Goal: Information Seeking & Learning: Learn about a topic

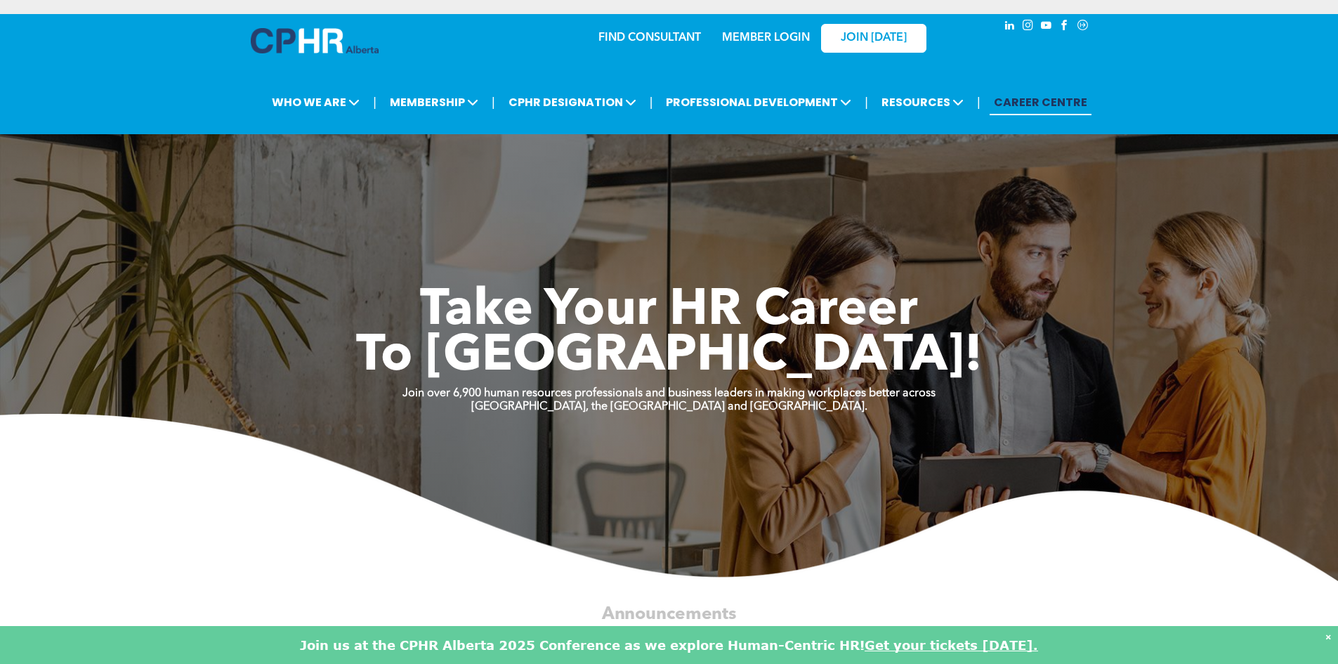
click at [1036, 102] on link "CAREER CENTRE" at bounding box center [1041, 102] width 102 height 26
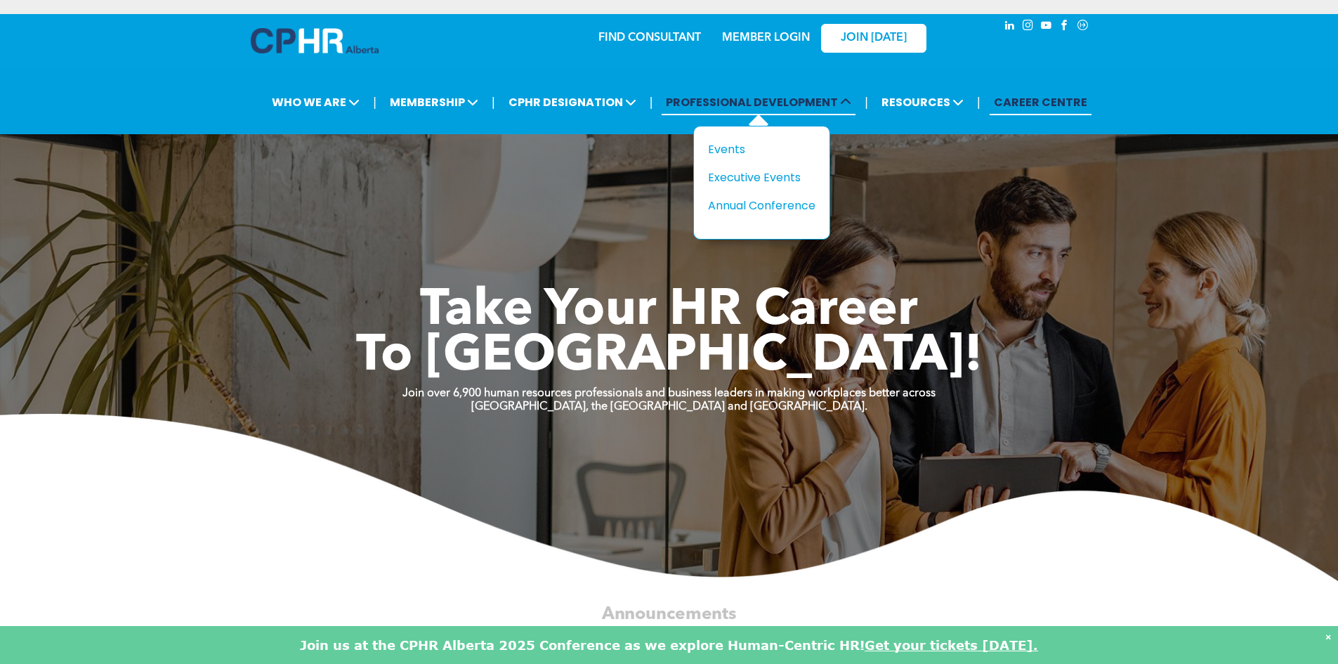
click at [750, 94] on span "PROFESSIONAL DEVELOPMENT" at bounding box center [759, 102] width 194 height 26
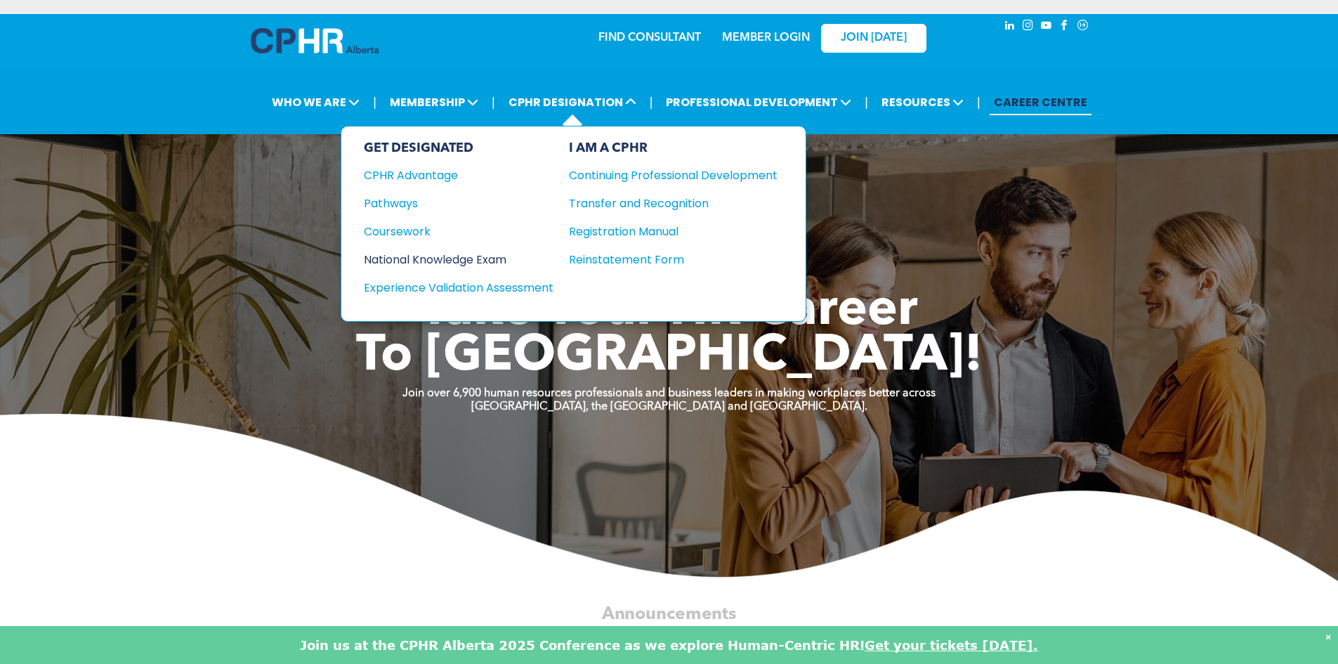
click at [478, 261] on div "National Knowledge Exam" at bounding box center [449, 260] width 171 height 18
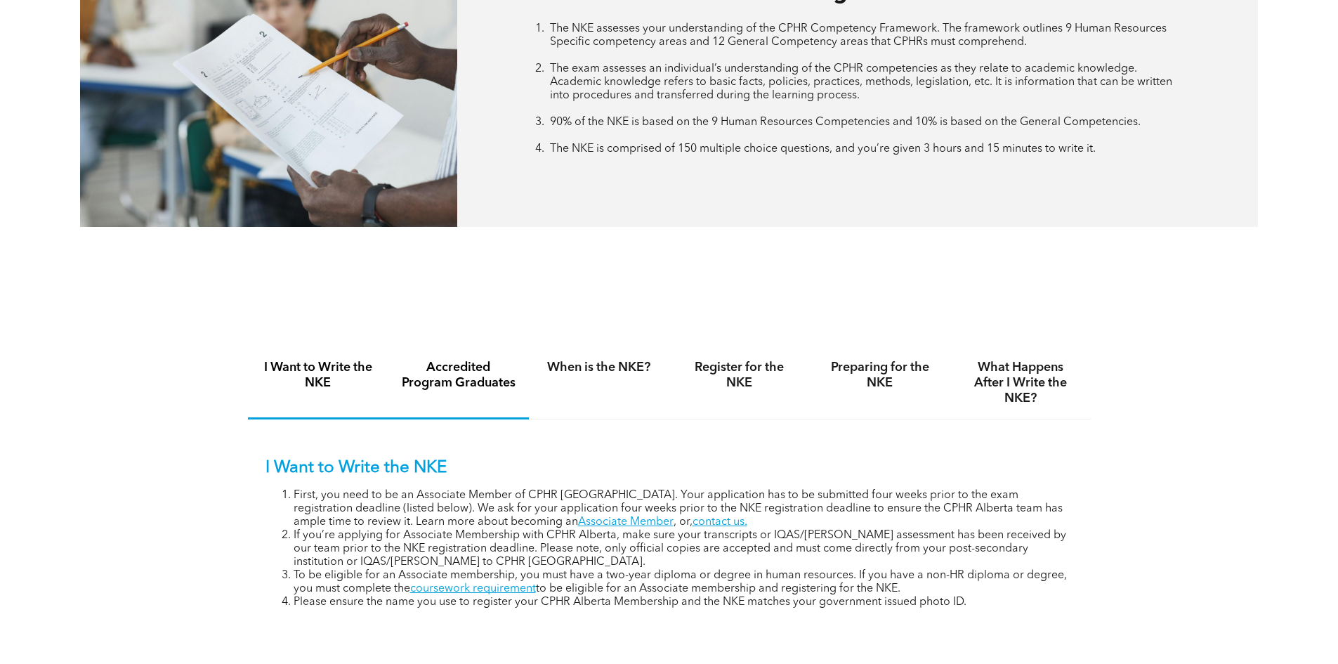
scroll to position [773, 0]
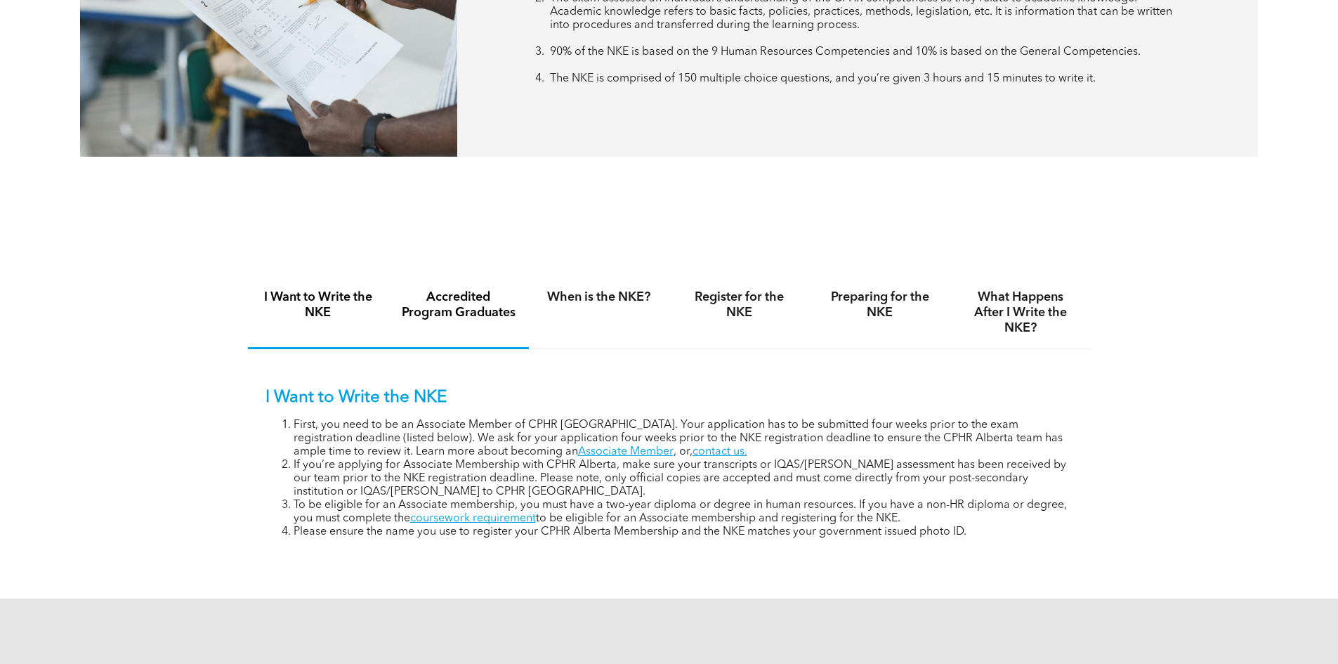
click at [470, 308] on h4 "Accredited Program Graduates" at bounding box center [458, 304] width 115 height 31
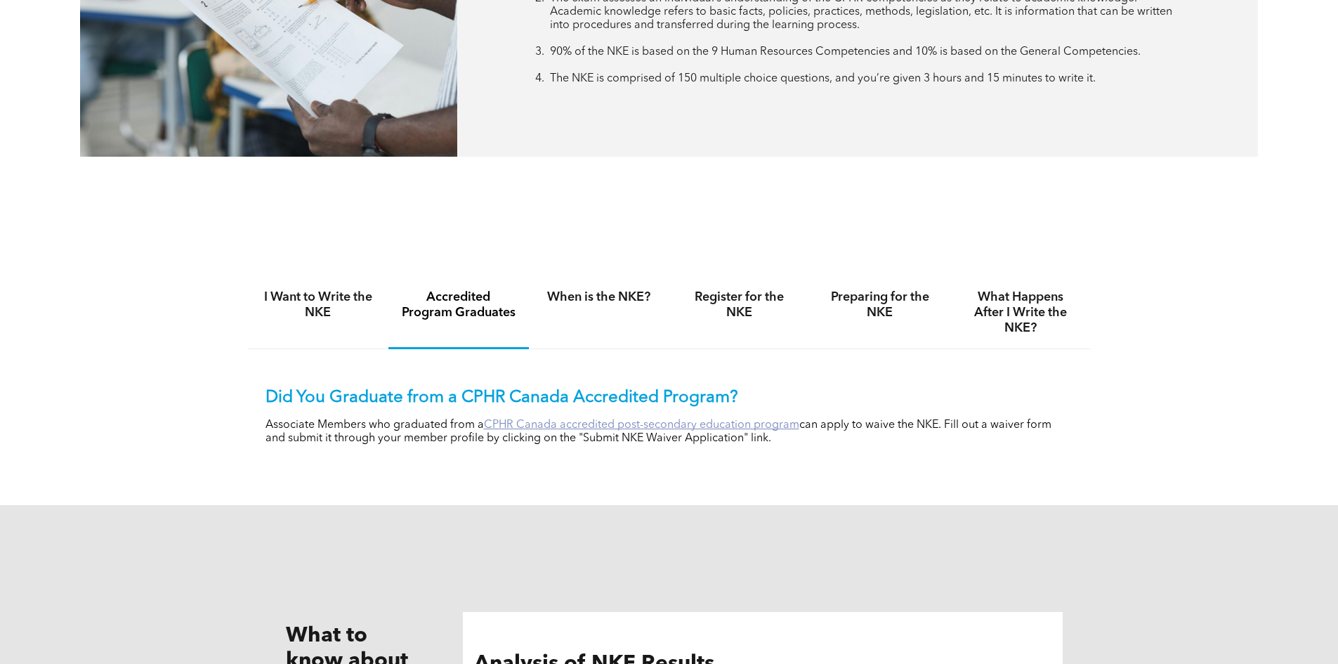
click at [611, 421] on link "CPHR Canada accredited post-secondary education program" at bounding box center [641, 424] width 315 height 11
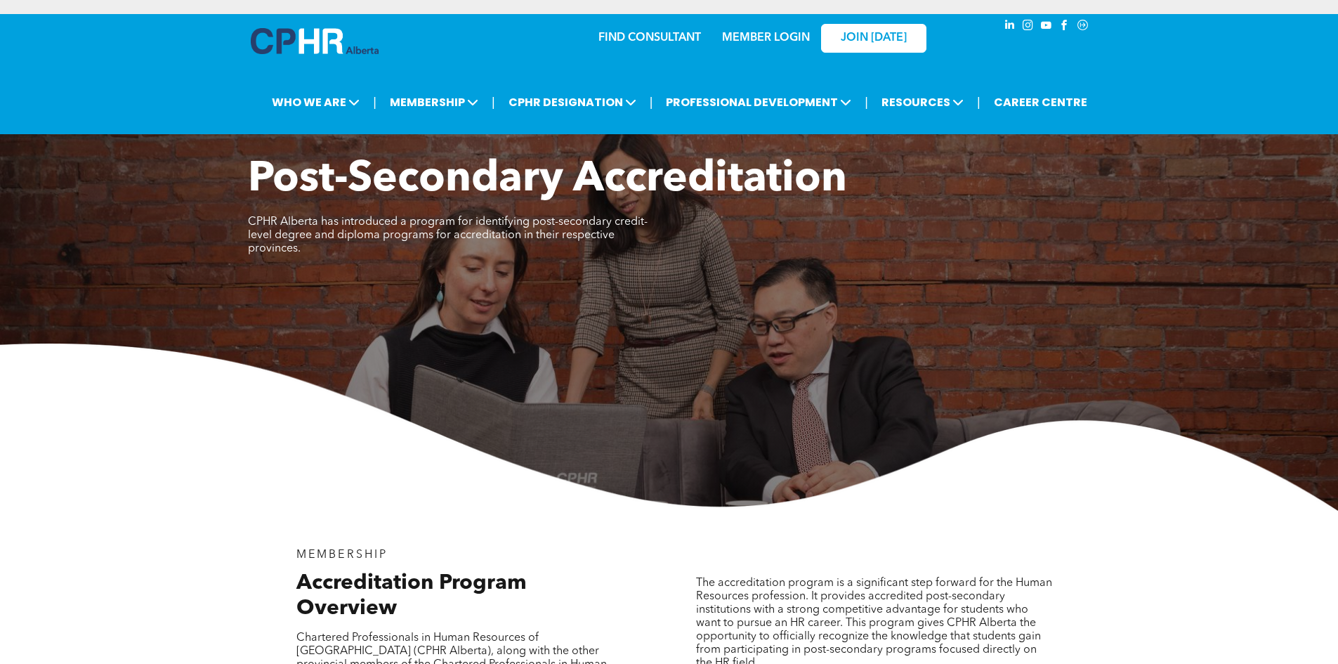
scroll to position [351, 0]
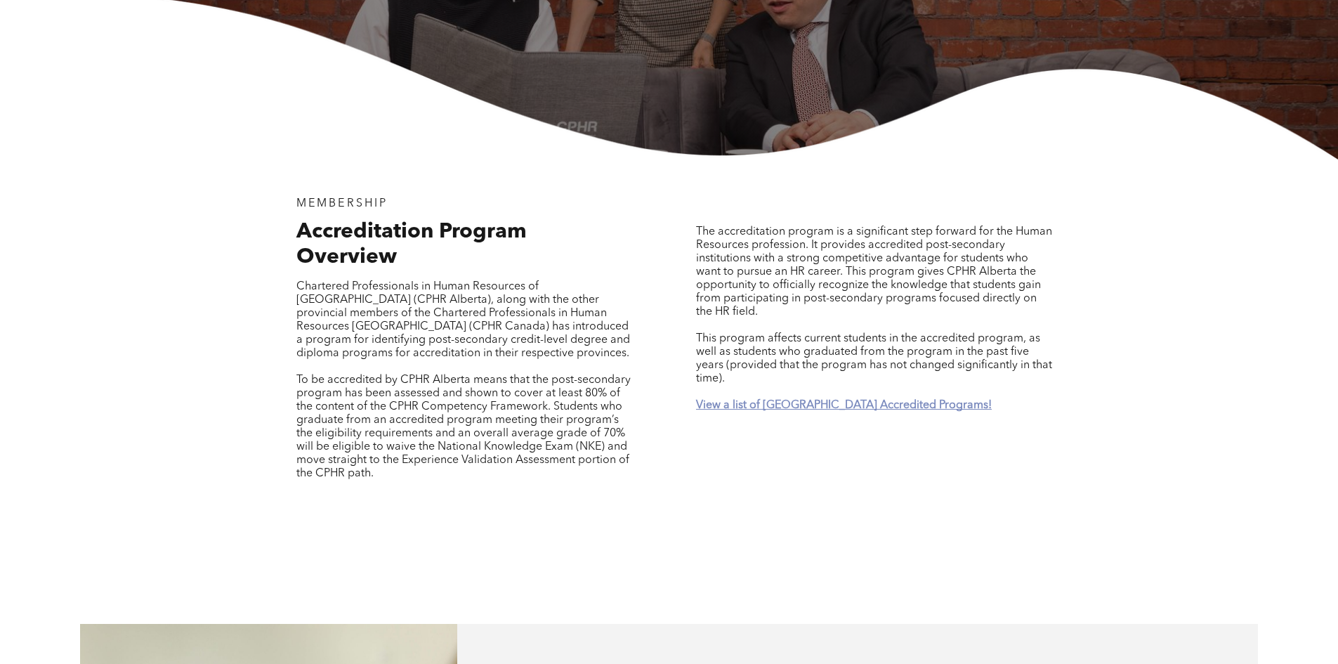
click at [797, 400] on strong "View a list of Alberta Accredited Programs!" at bounding box center [844, 405] width 296 height 11
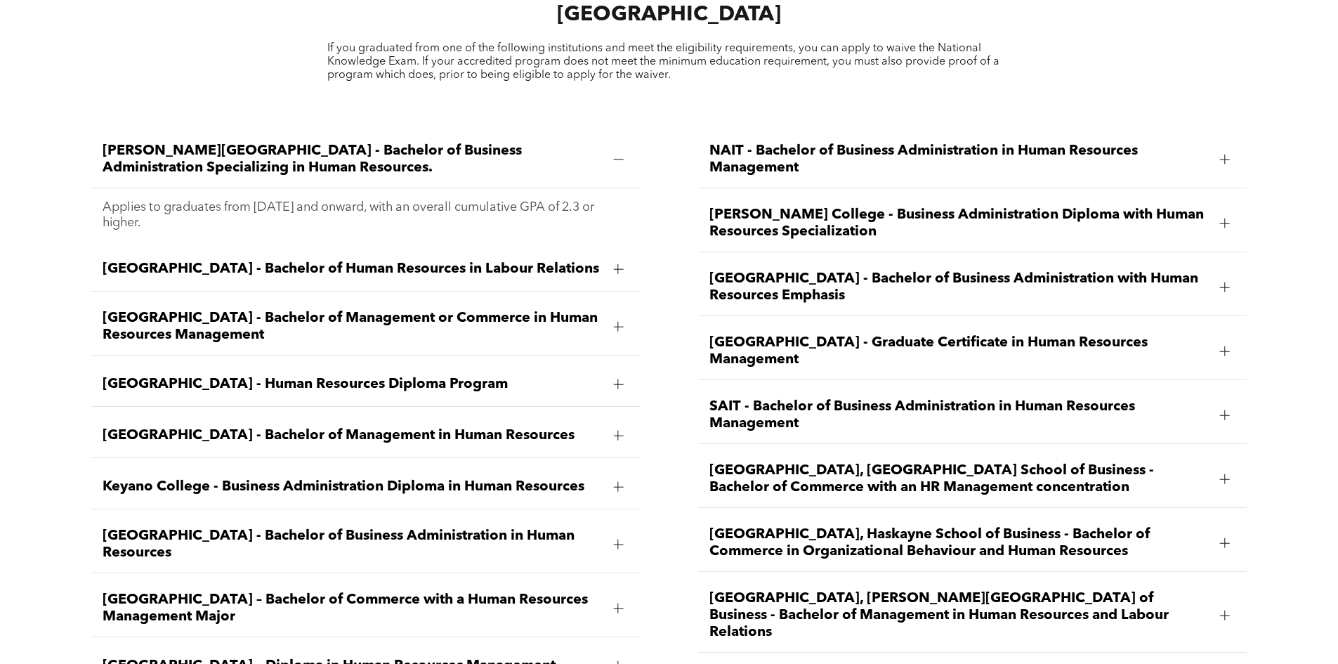
scroll to position [2143, 0]
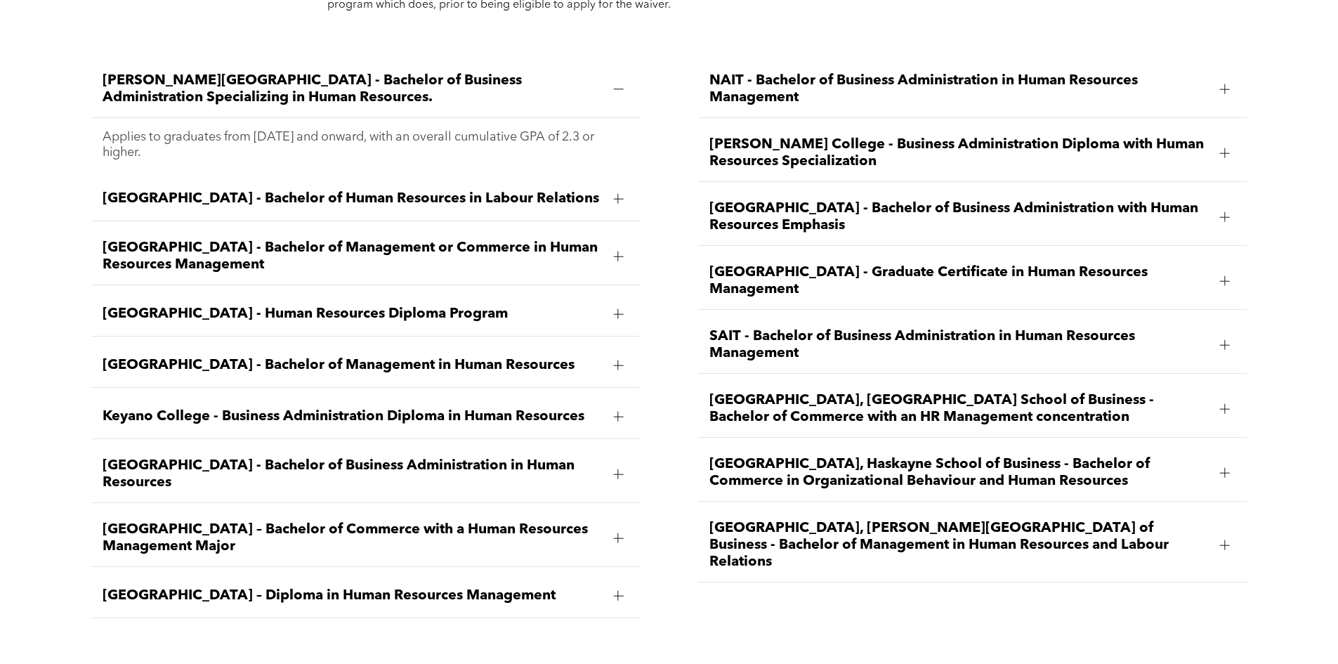
click at [864, 520] on span "University of Lethbridge, Dhillon School of Business - Bachelor of Management i…" at bounding box center [958, 545] width 499 height 51
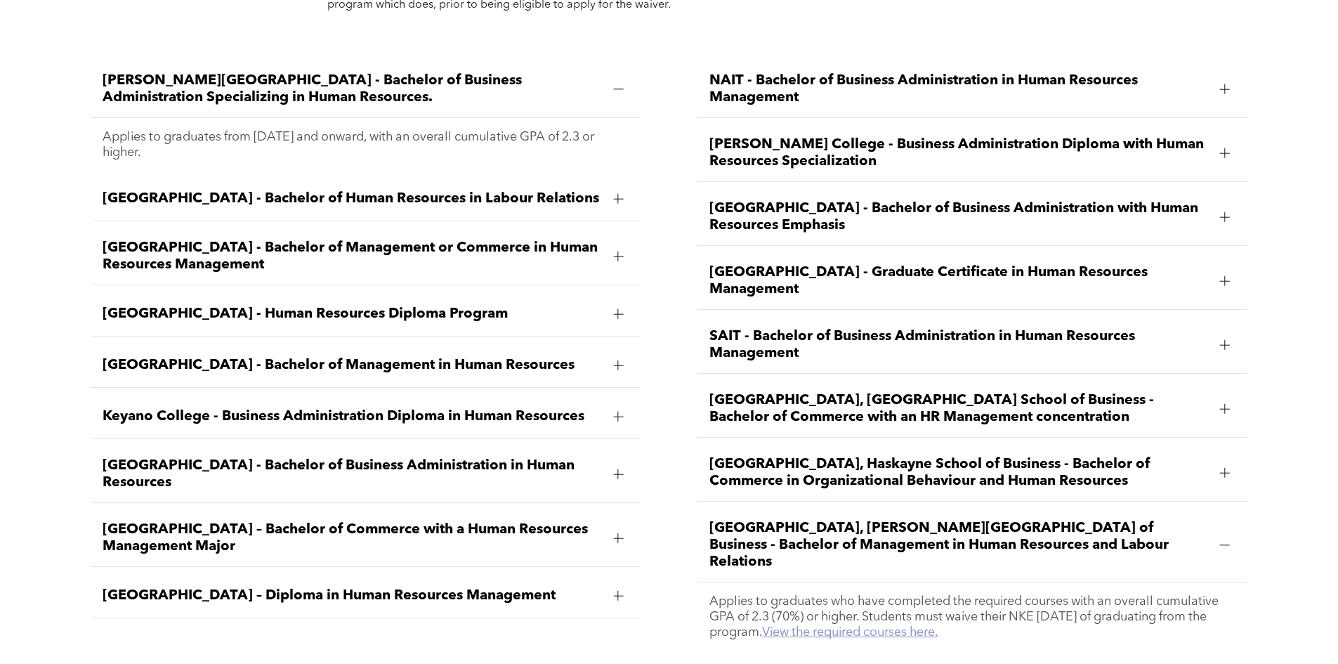
click at [926, 626] on link "View the required courses here." at bounding box center [850, 632] width 176 height 13
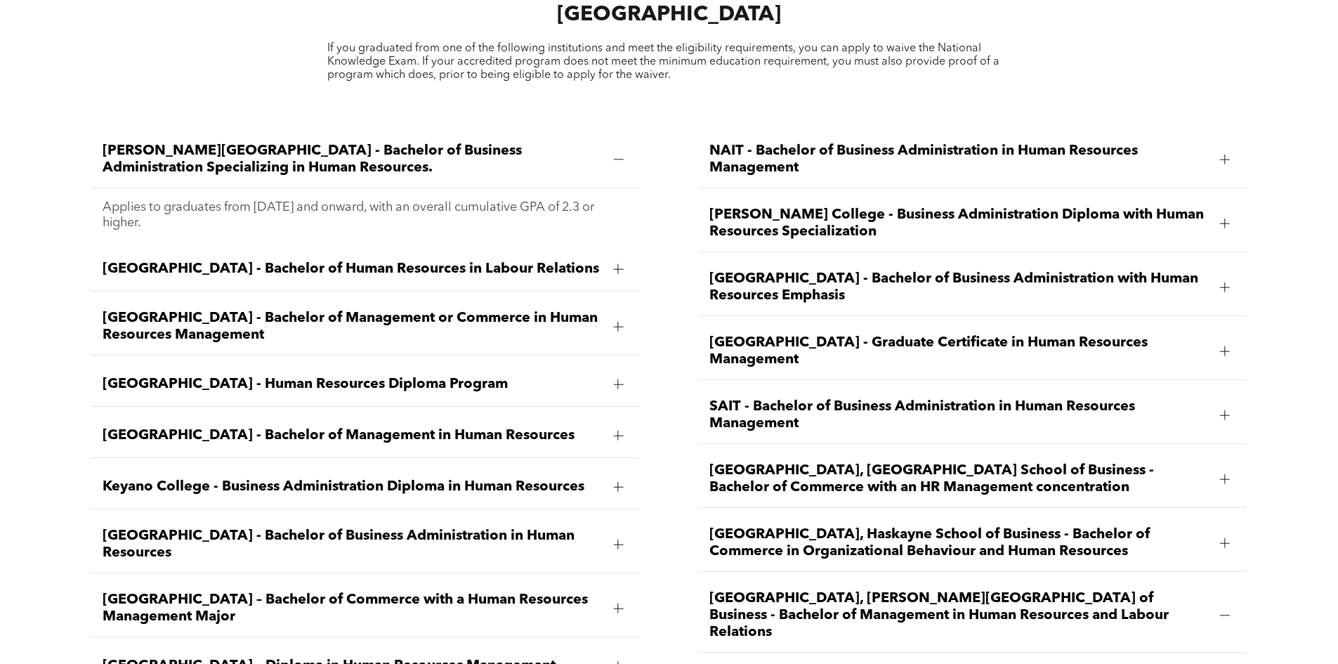
scroll to position [2213, 0]
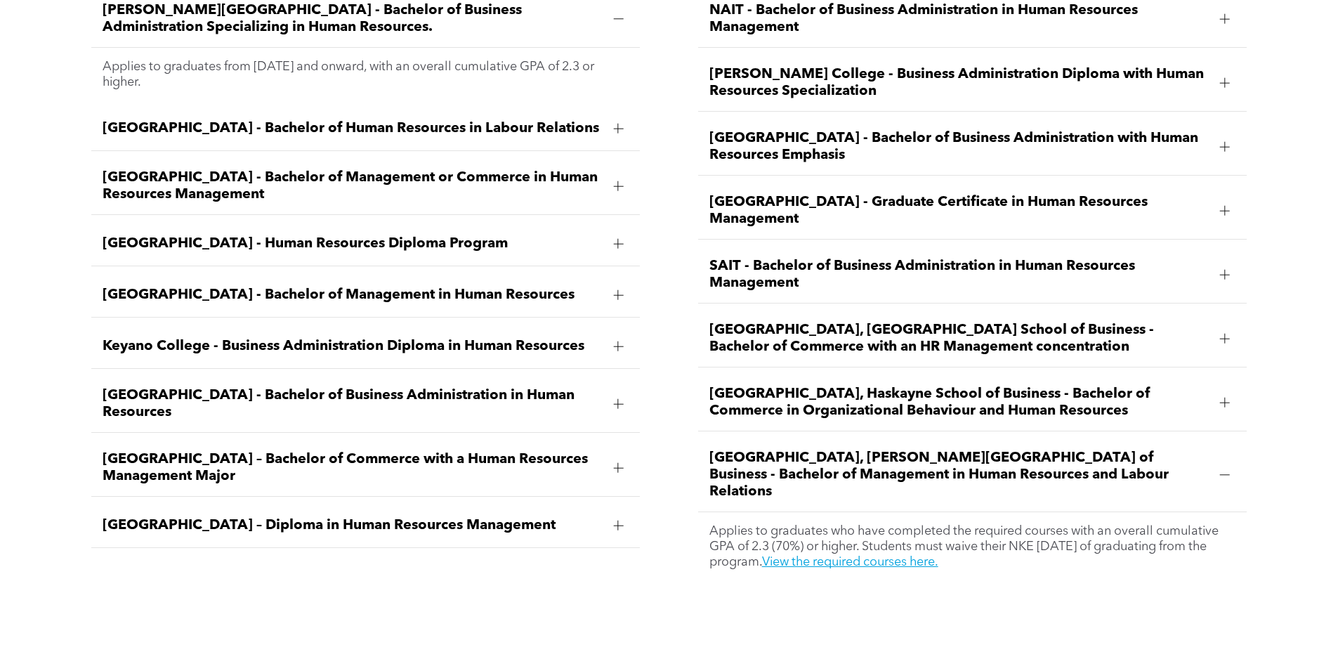
click at [887, 449] on span "University of Lethbridge, Dhillon School of Business - Bachelor of Management i…" at bounding box center [958, 474] width 499 height 51
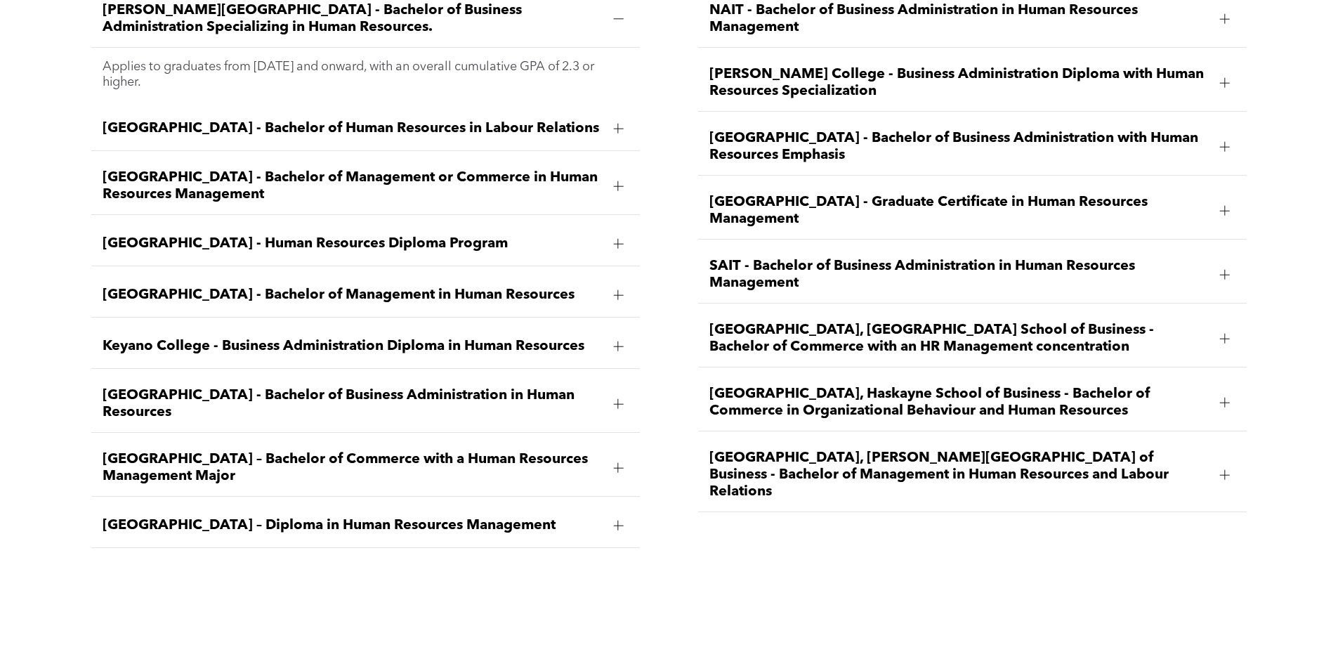
click at [1220, 470] on div at bounding box center [1225, 475] width 10 height 10
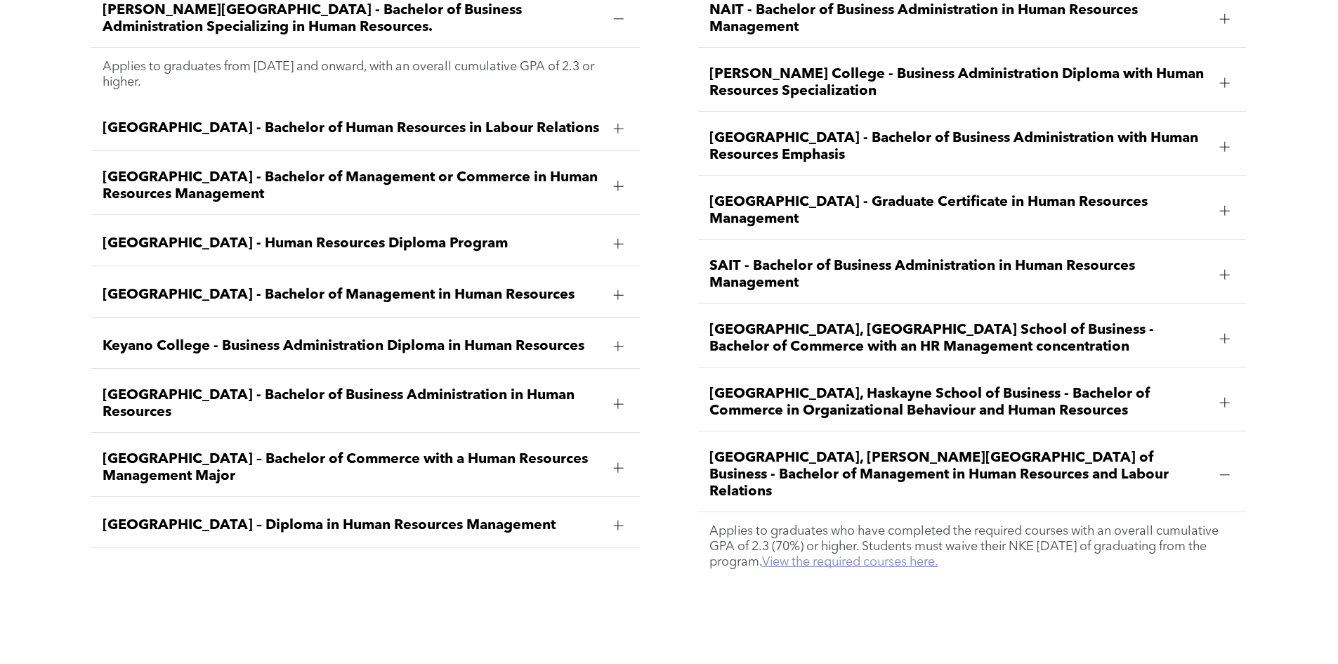
click at [929, 555] on link "View the required courses here." at bounding box center [850, 561] width 176 height 13
